Goal: Task Accomplishment & Management: Manage account settings

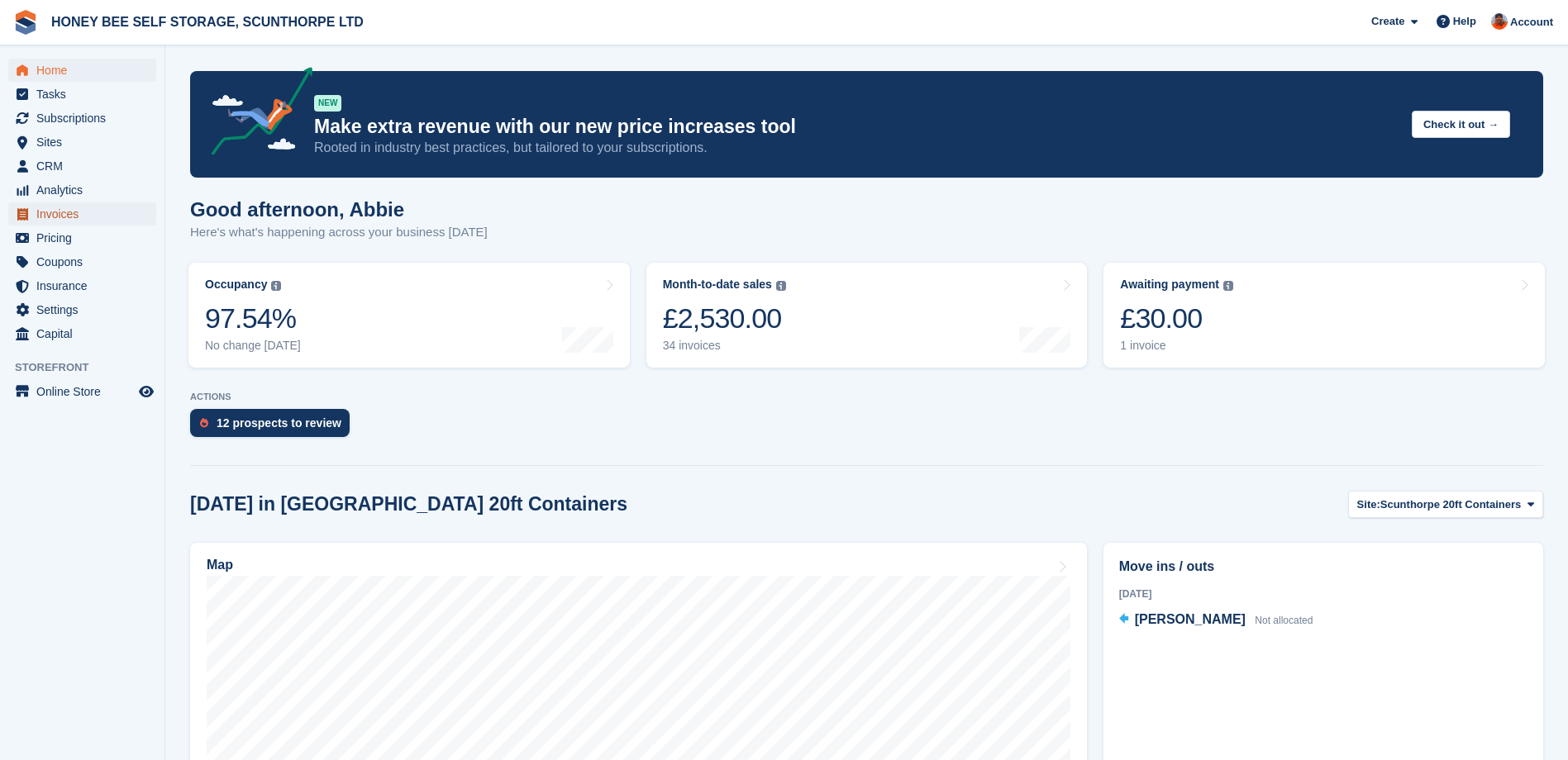
click at [47, 203] on span "Invoices" at bounding box center [86, 213] width 99 height 23
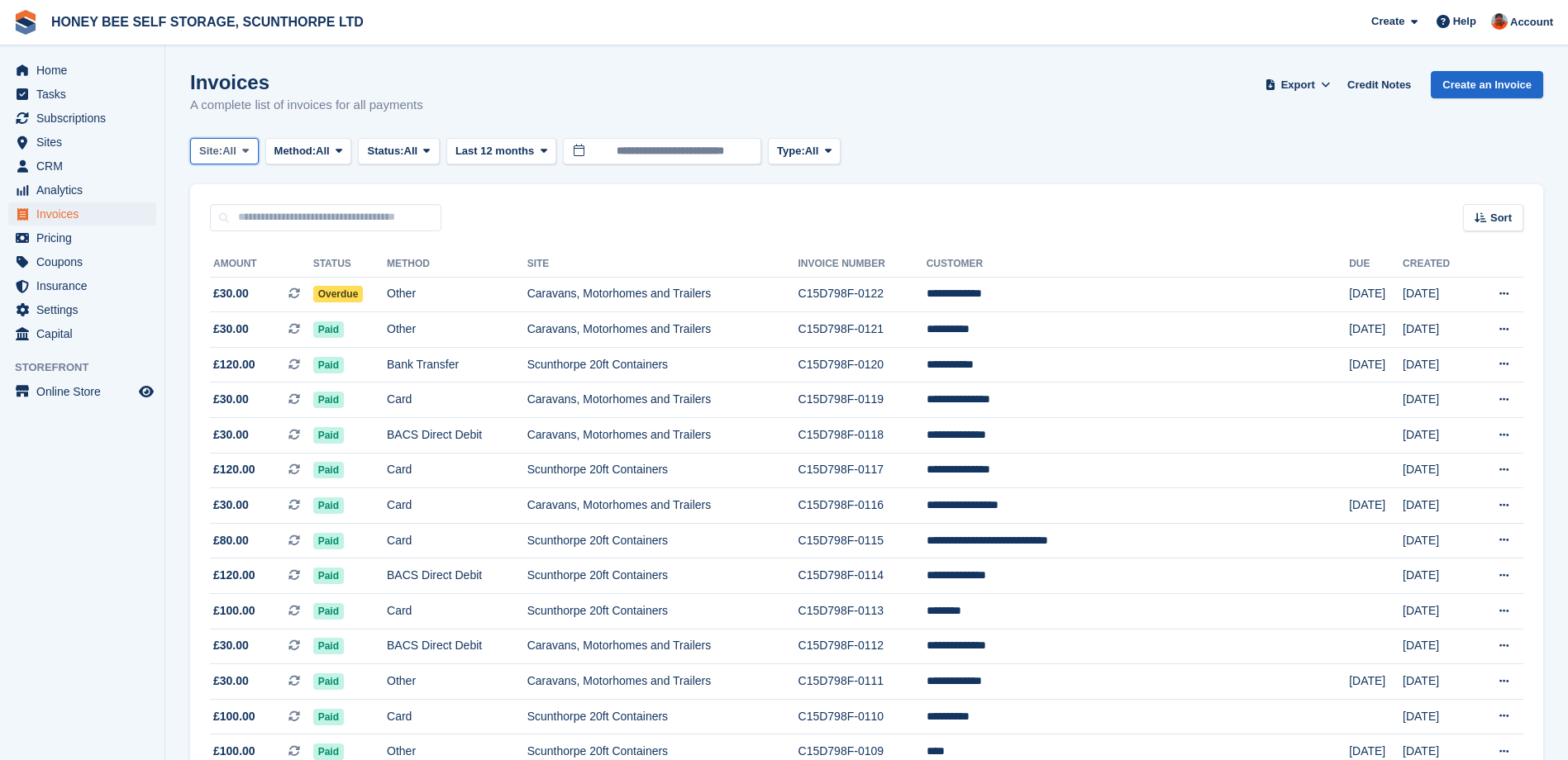
click at [245, 151] on icon at bounding box center [245, 151] width 6 height 11
click at [265, 217] on link "Scunthorpe 20ft Containers" at bounding box center [306, 220] width 216 height 29
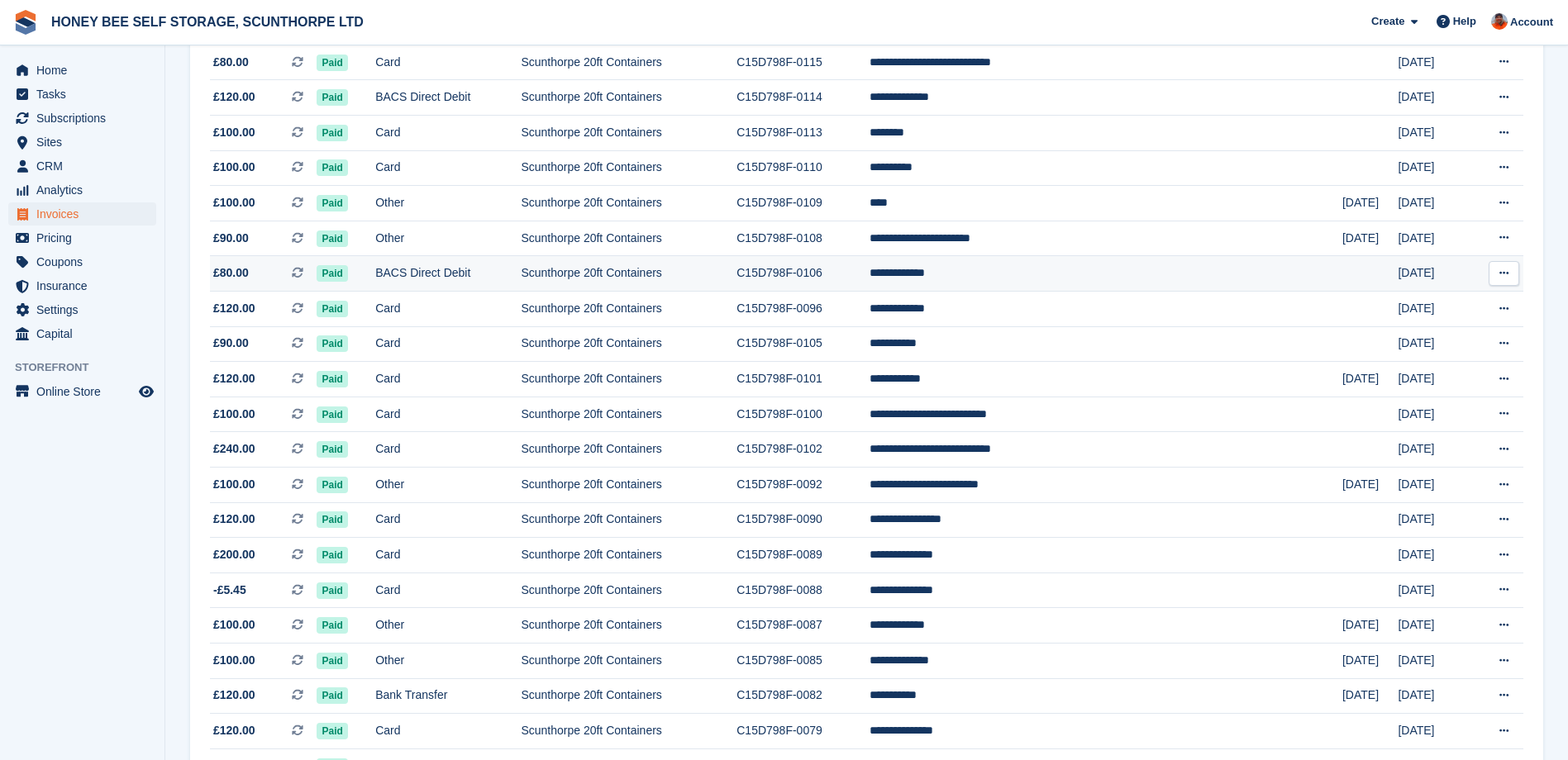
scroll to position [331, 0]
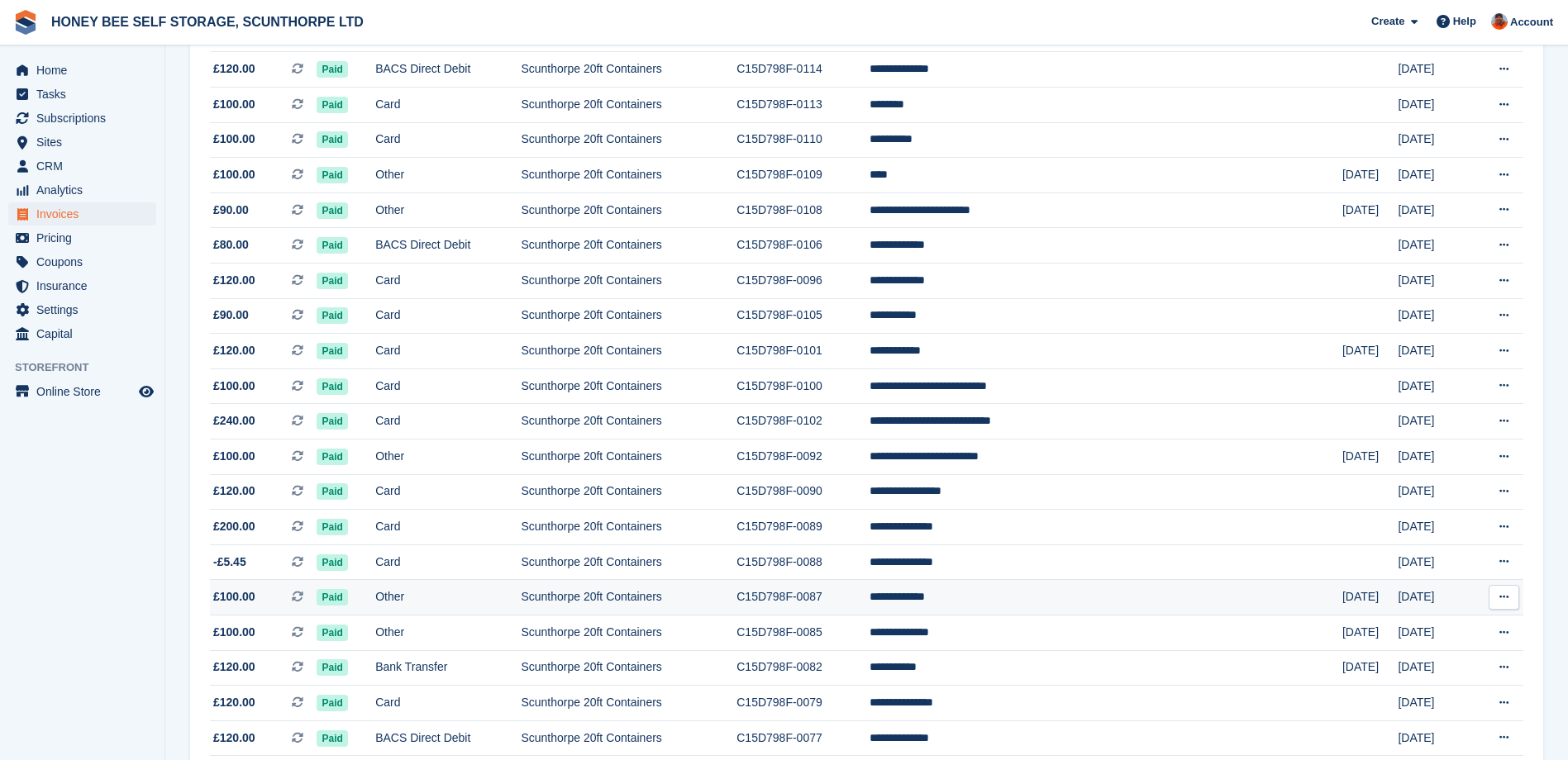
click at [241, 599] on span "£100.00" at bounding box center [234, 597] width 42 height 17
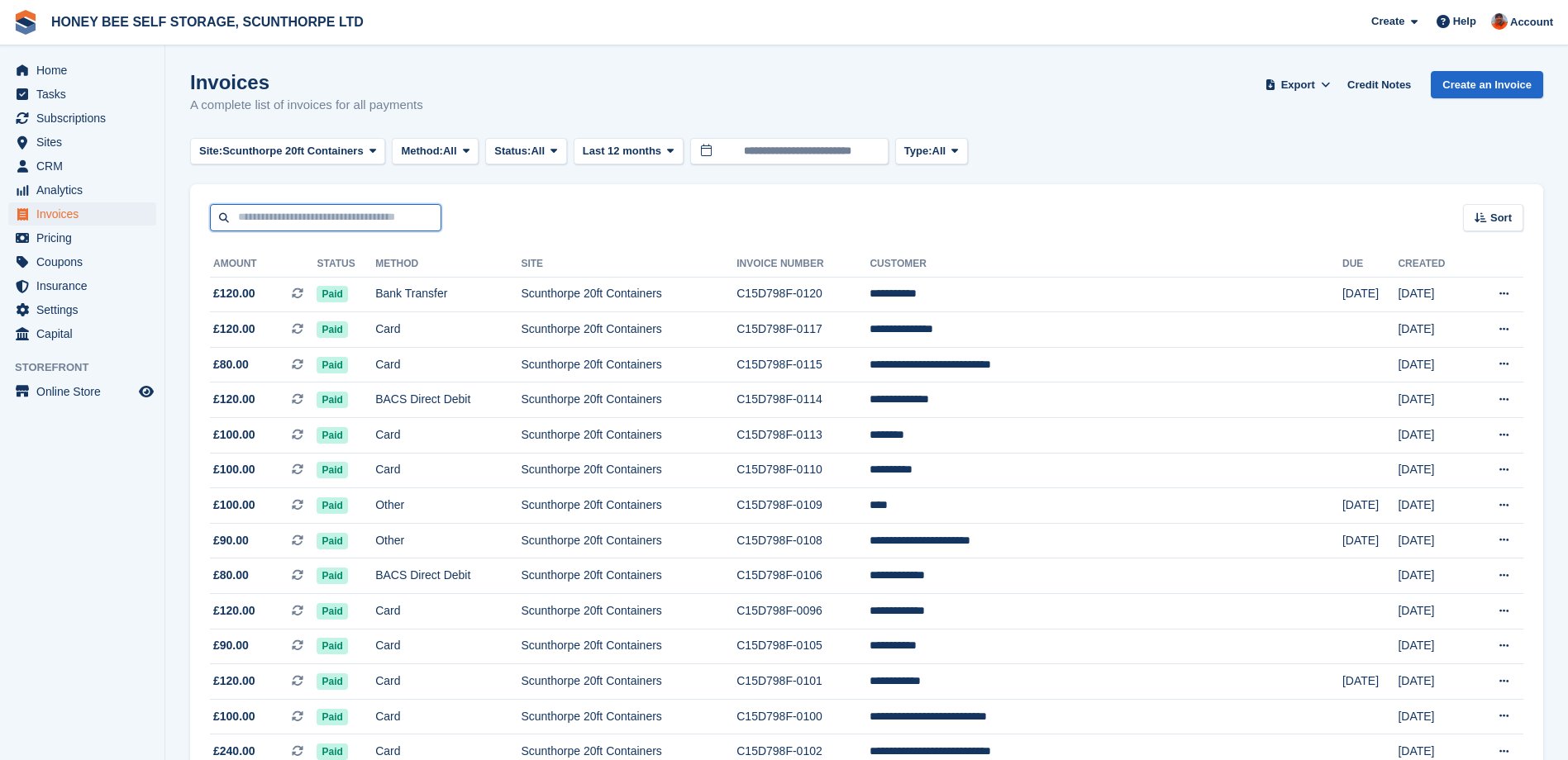
click at [343, 218] on input "text" at bounding box center [325, 218] width 232 height 27
type input "******"
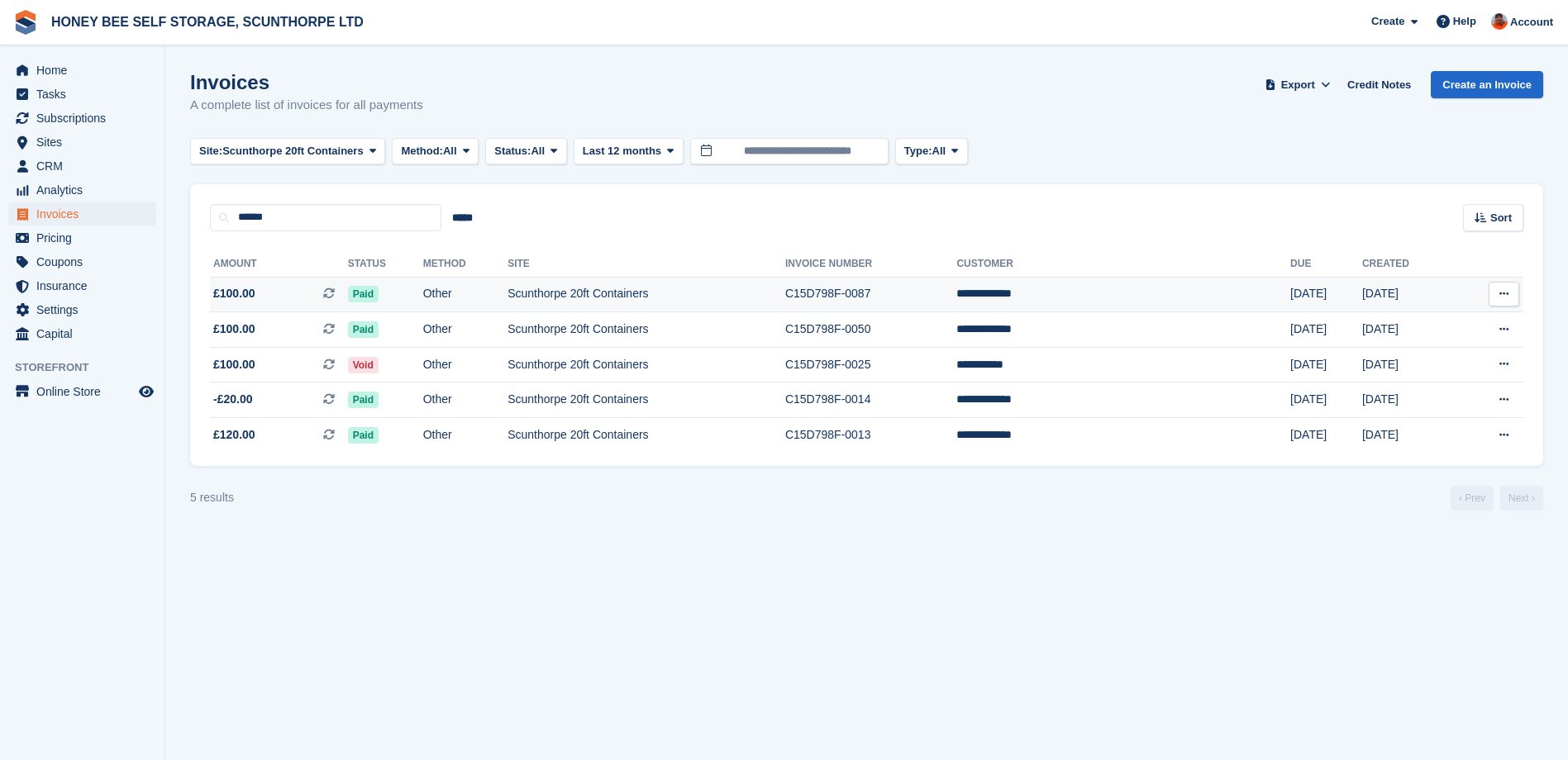
click at [378, 293] on span "Paid" at bounding box center [363, 294] width 30 height 16
click at [954, 288] on td "C15D798F-0087" at bounding box center [871, 294] width 172 height 36
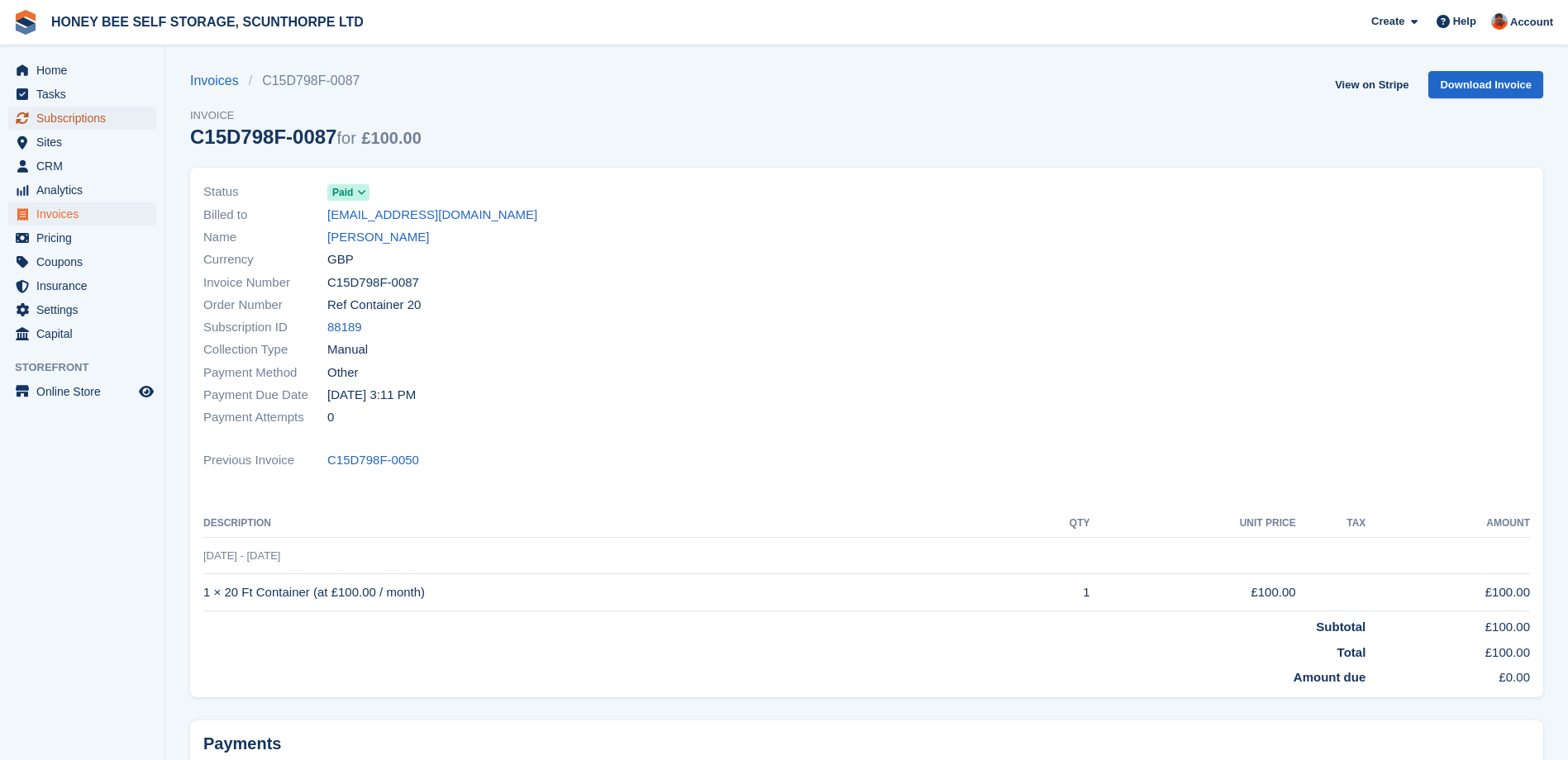
click at [94, 118] on span "Subscriptions" at bounding box center [86, 117] width 99 height 23
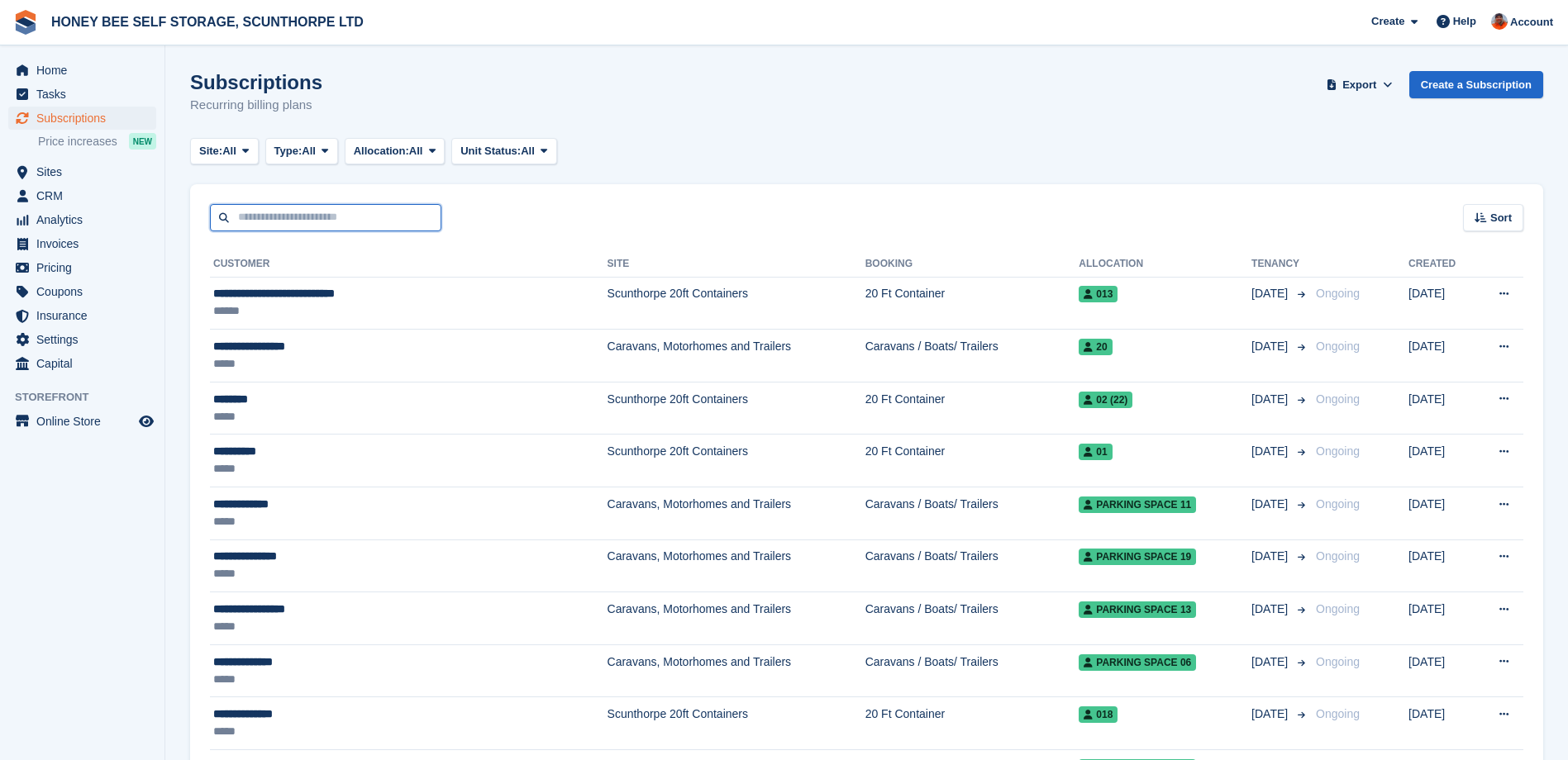
click at [354, 214] on input "text" at bounding box center [325, 218] width 232 height 27
type input "**********"
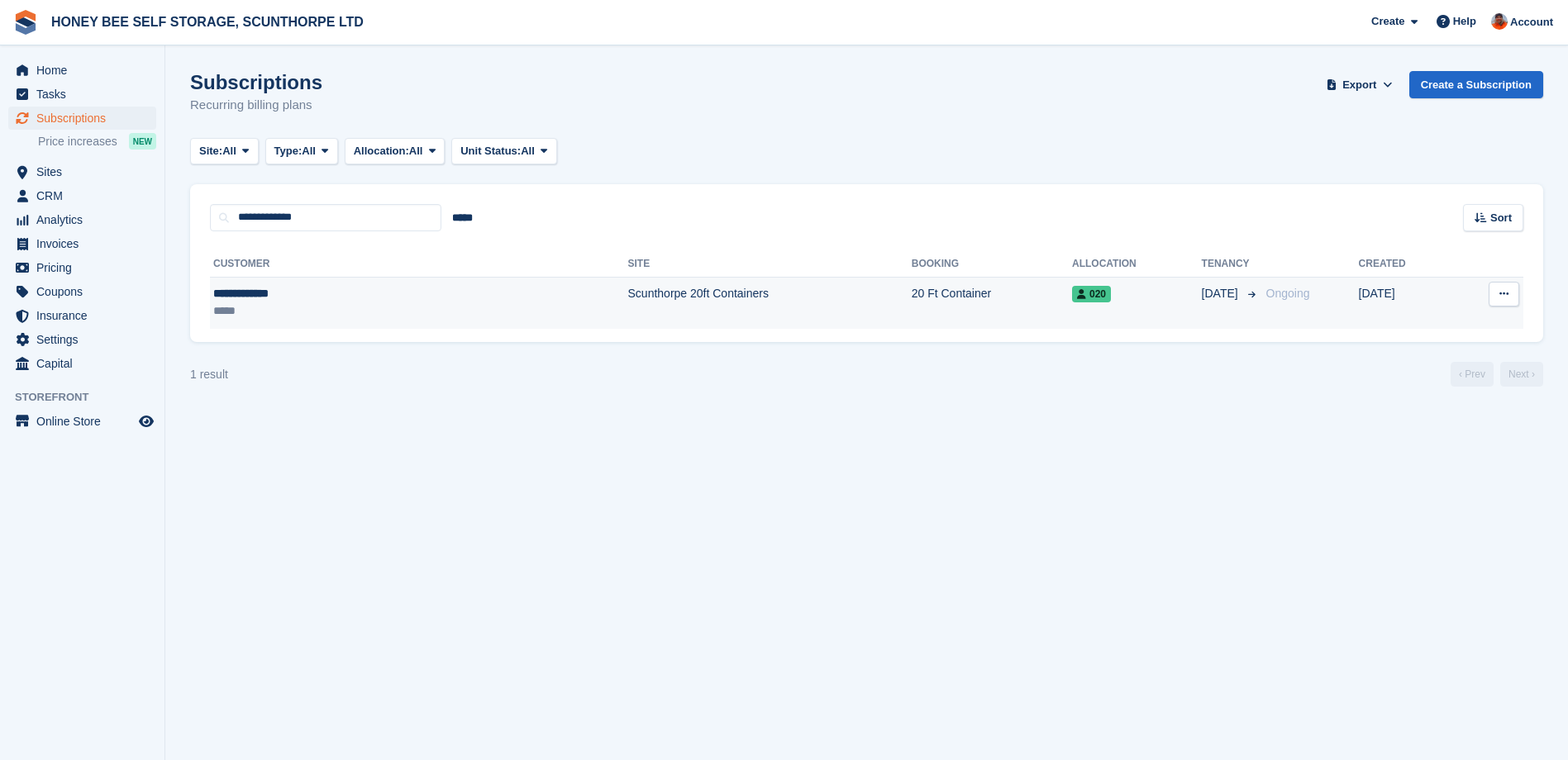
click at [628, 296] on td "Scunthorpe 20ft Containers" at bounding box center [770, 302] width 284 height 52
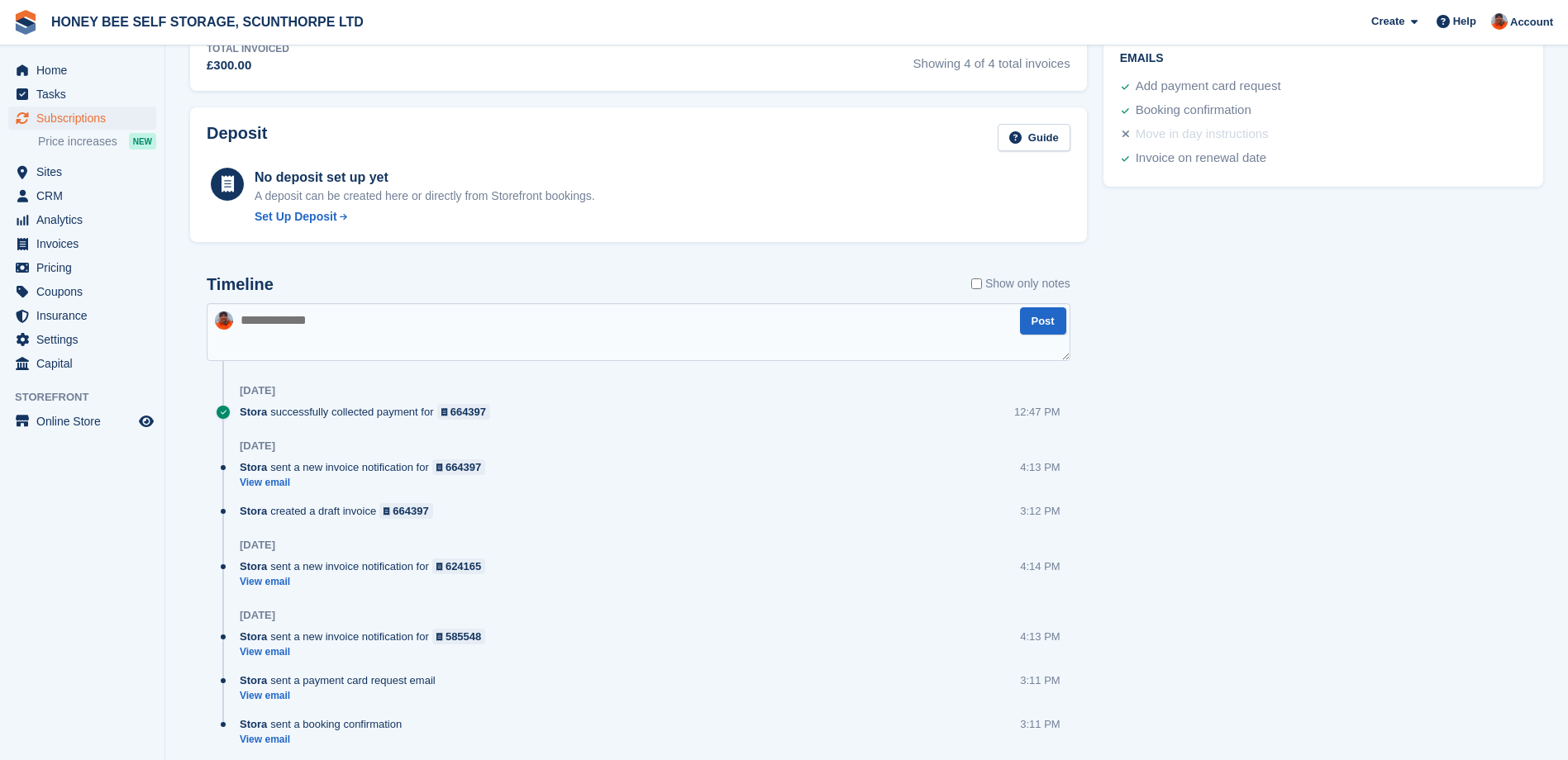
scroll to position [797, 0]
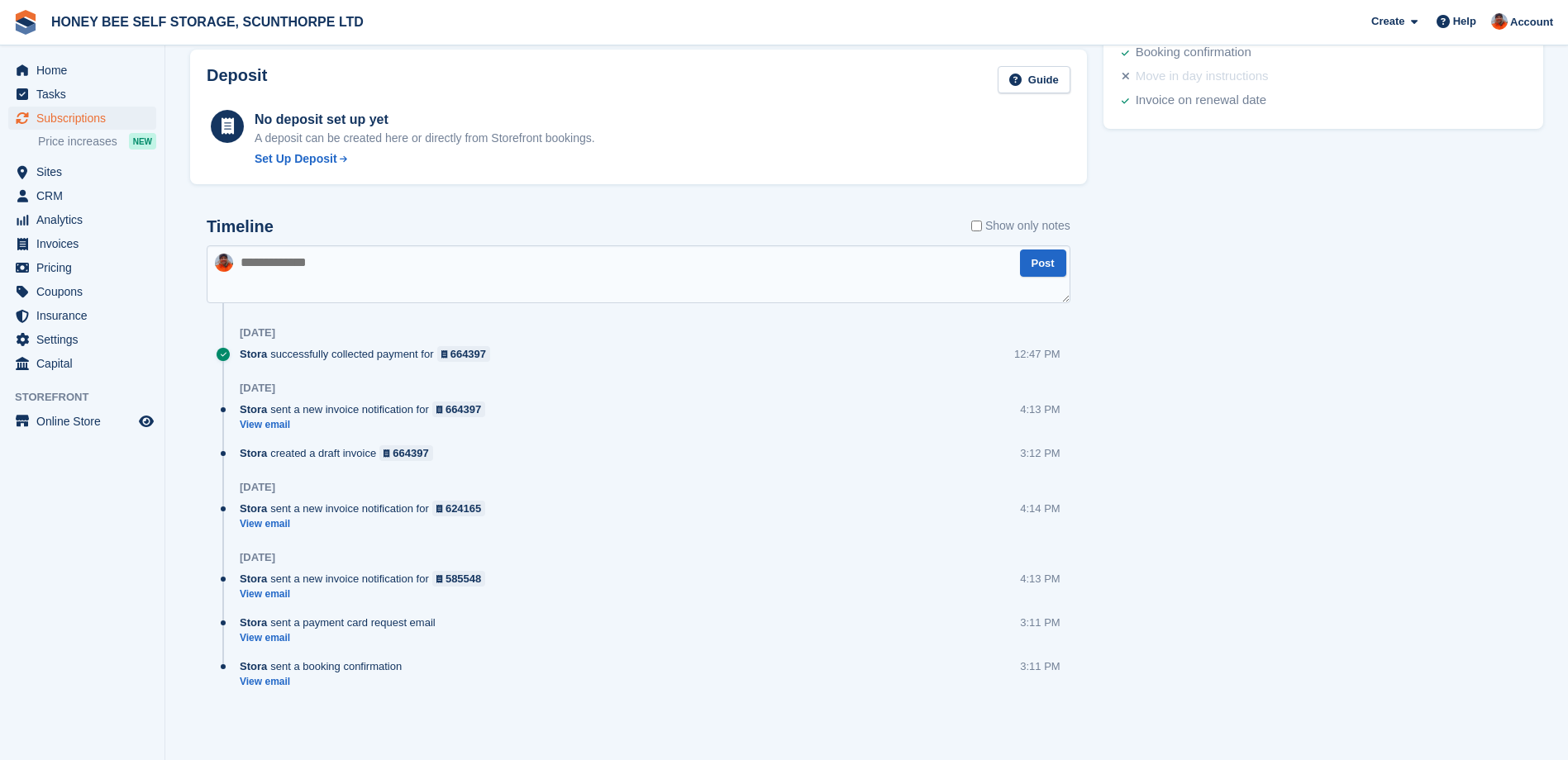
click at [348, 268] on textarea at bounding box center [638, 274] width 864 height 58
type textarea "**********"
click at [1045, 257] on button "Post" at bounding box center [1043, 264] width 47 height 27
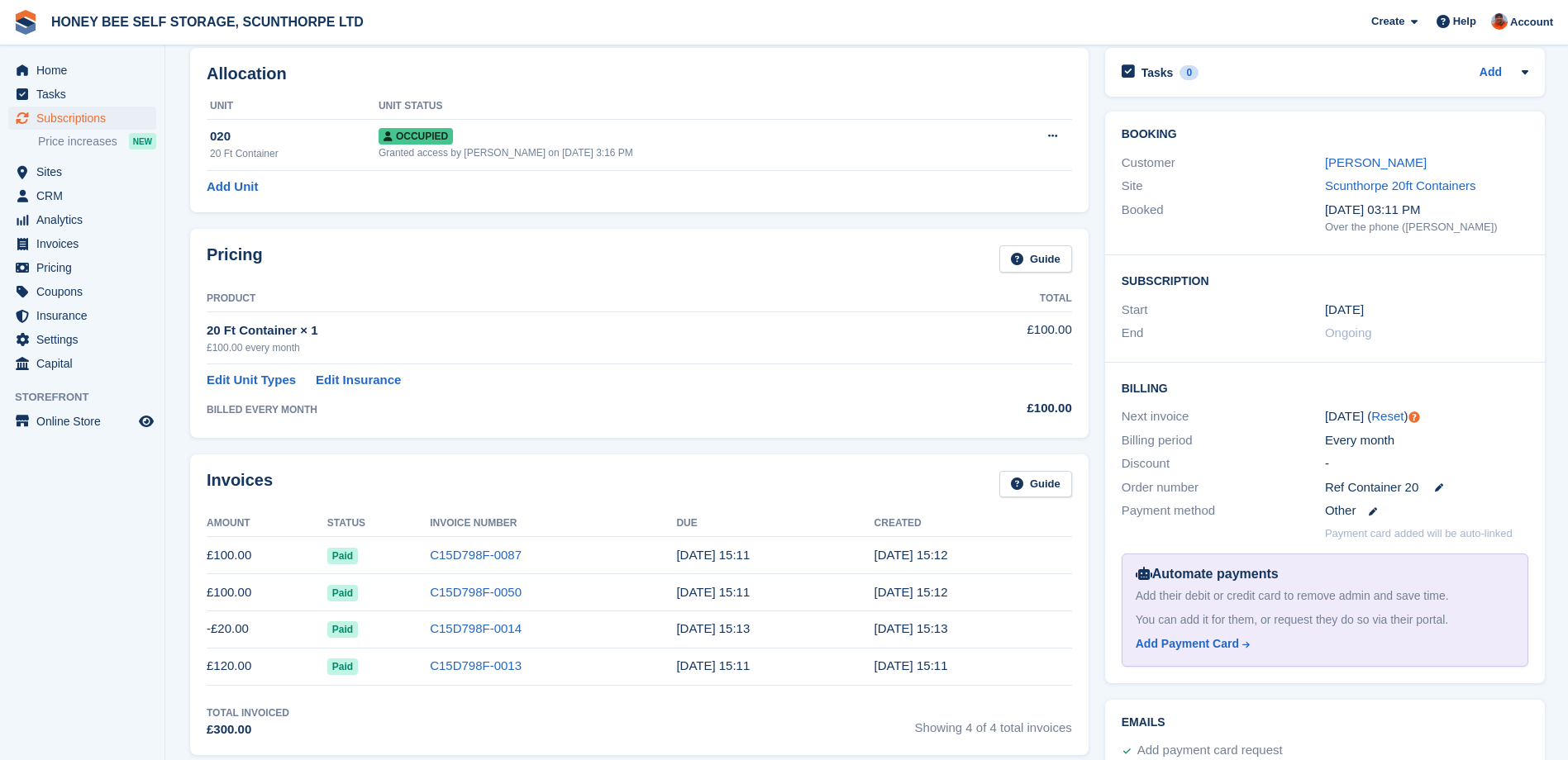
scroll to position [0, 0]
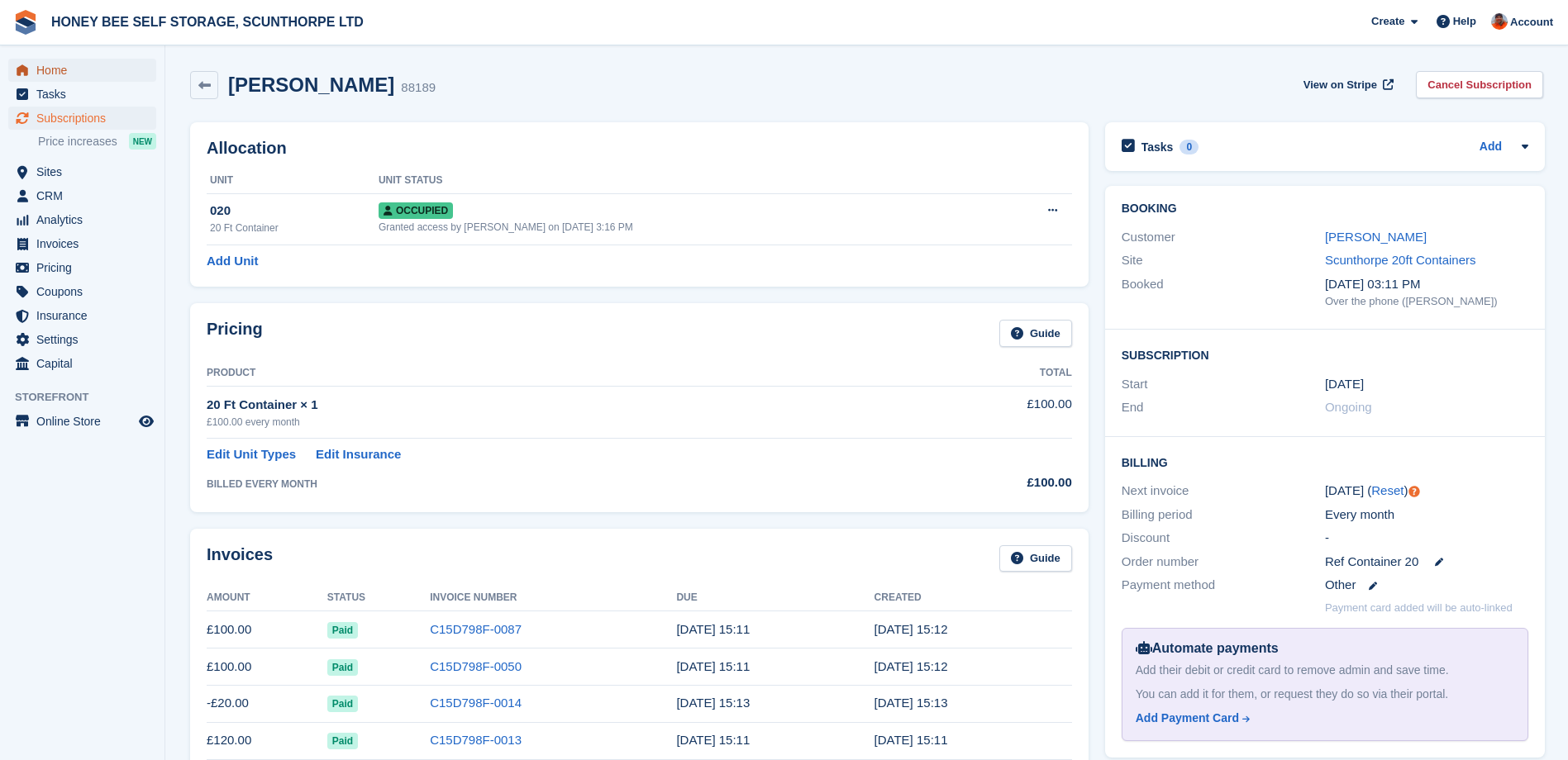
click at [55, 67] on span "Home" at bounding box center [86, 70] width 99 height 23
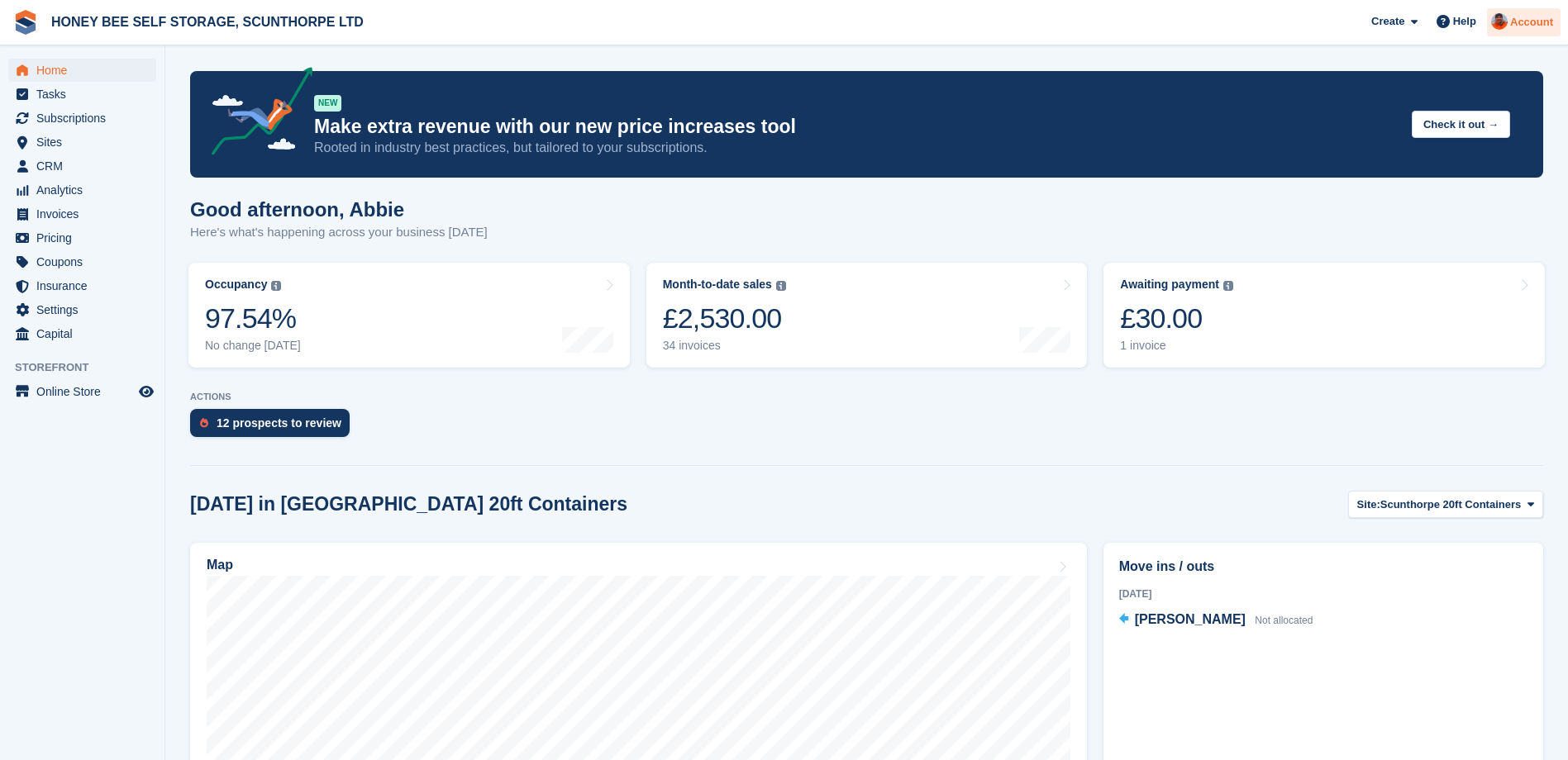
click at [1527, 19] on span "Account" at bounding box center [1531, 22] width 43 height 16
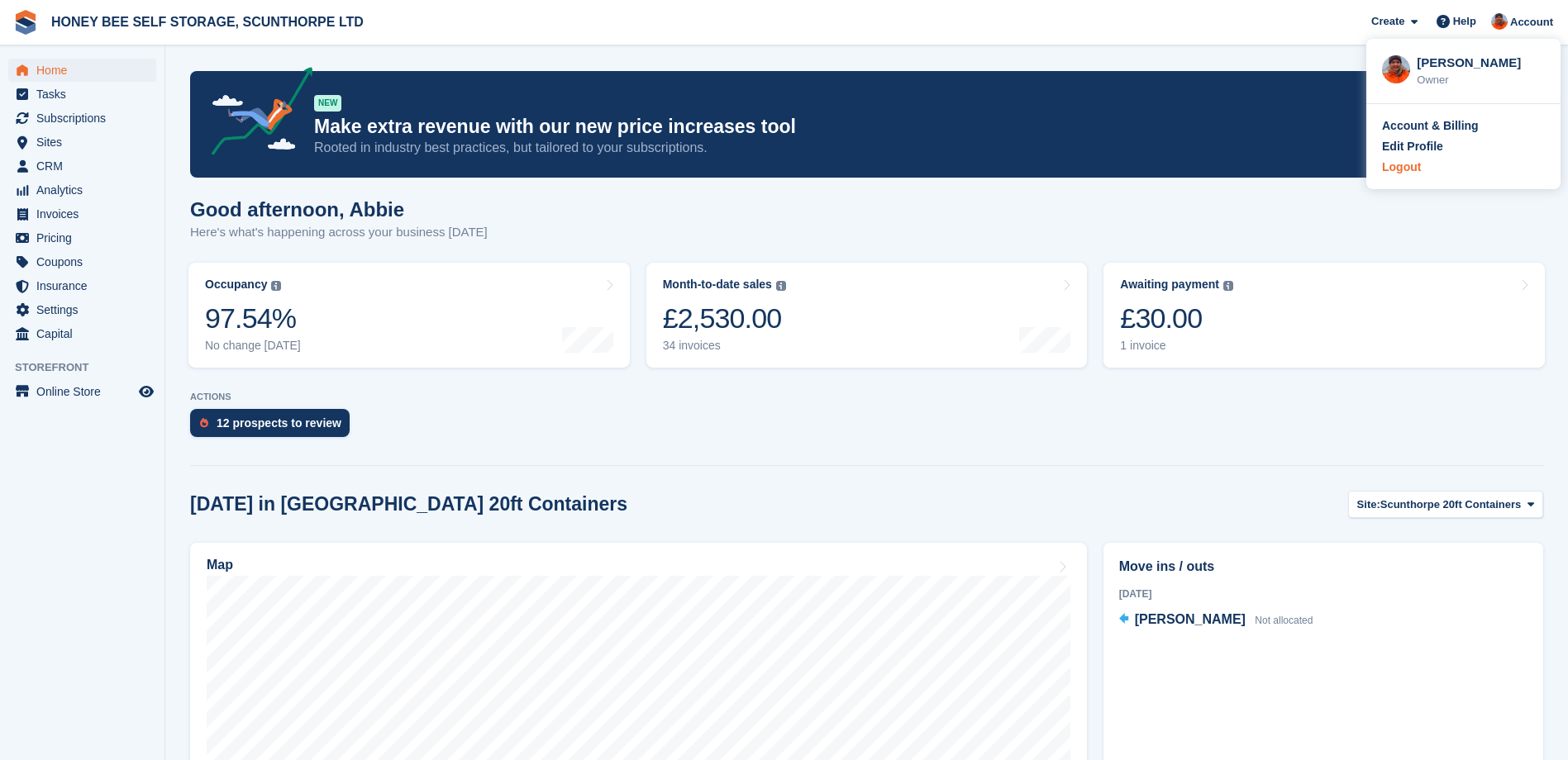
click at [1389, 170] on div "Logout" at bounding box center [1401, 167] width 38 height 17
